Goal: Information Seeking & Learning: Learn about a topic

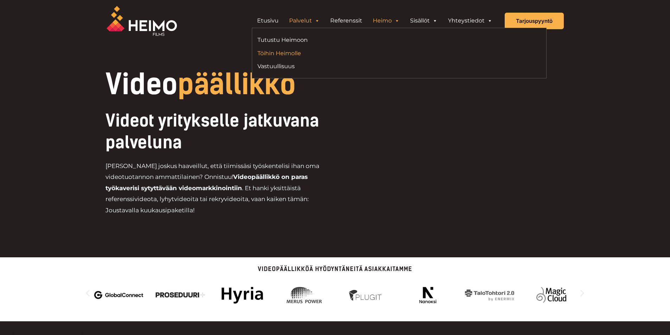
click at [301, 56] on link "Töihin Heimolle" at bounding box center [325, 53] width 136 height 9
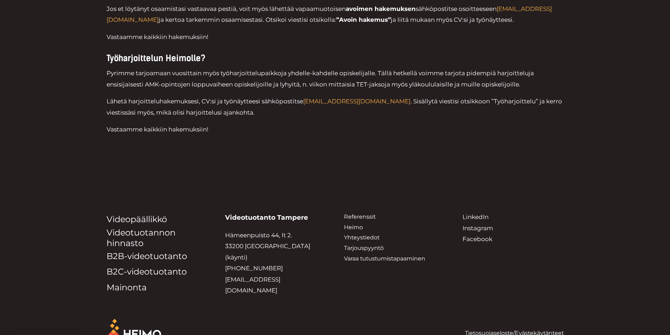
scroll to position [2132, 0]
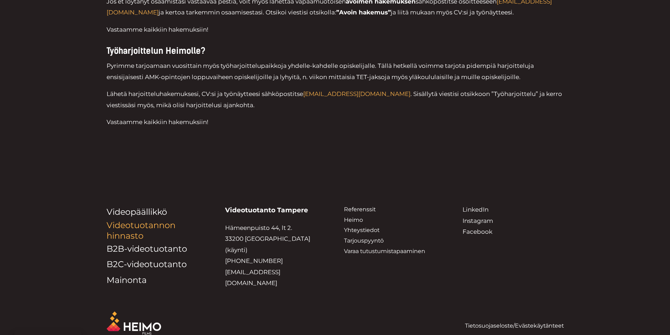
click at [152, 220] on link "Videotuotannon hinnasto" at bounding box center [141, 230] width 69 height 21
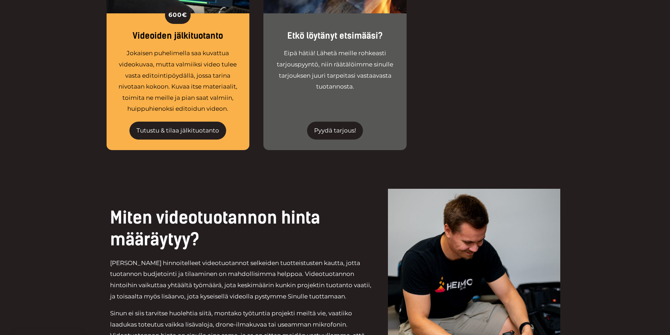
scroll to position [1371, 0]
